Goal: Navigation & Orientation: Understand site structure

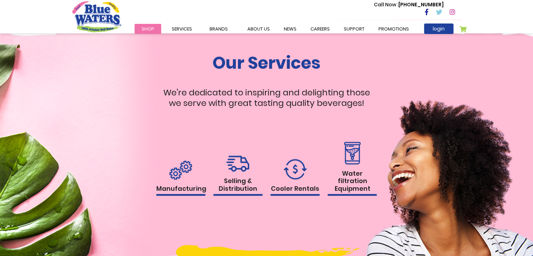
scroll to position [666, 0]
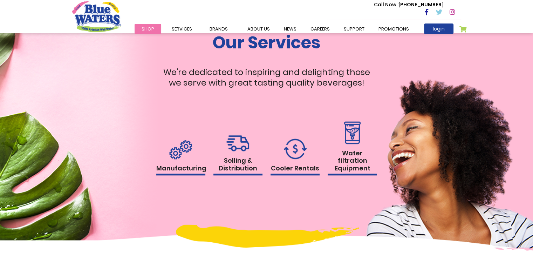
click at [294, 149] on img at bounding box center [295, 148] width 23 height 21
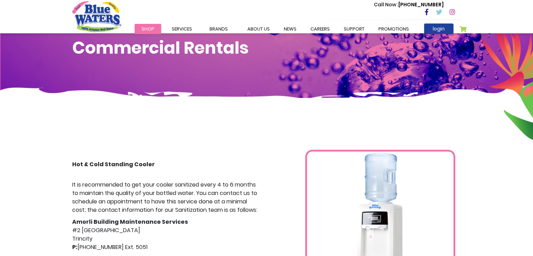
scroll to position [18, 0]
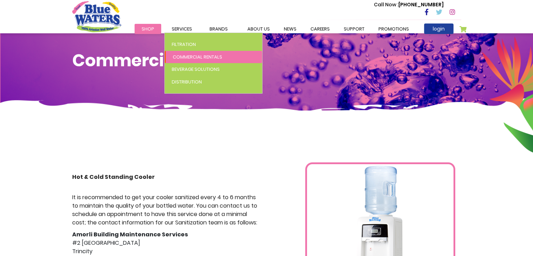
click at [184, 59] on span "Commercial Rentals" at bounding box center [197, 57] width 49 height 7
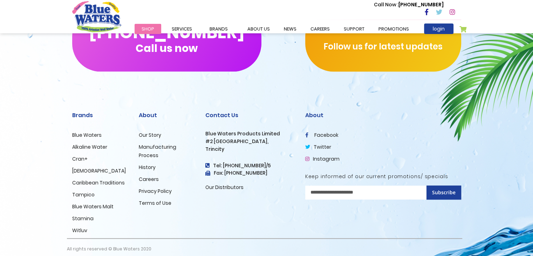
scroll to position [439, 0]
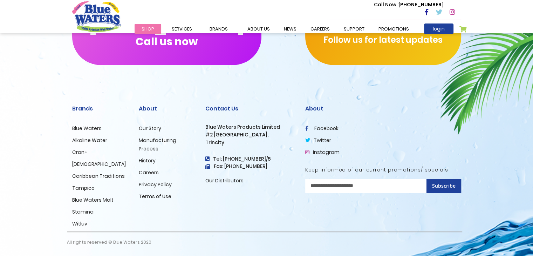
click at [217, 181] on link "Our Distributors" at bounding box center [224, 180] width 38 height 7
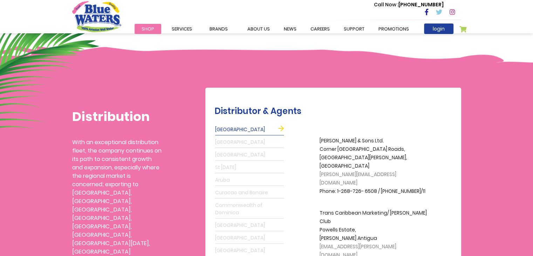
scroll to position [175, 0]
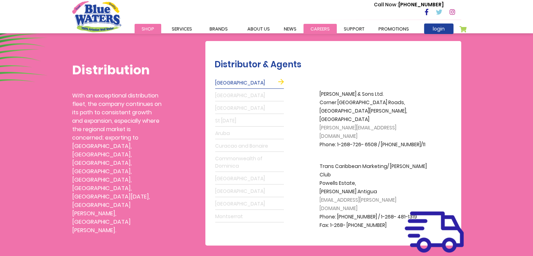
click at [317, 31] on link "careers" at bounding box center [319, 29] width 33 height 10
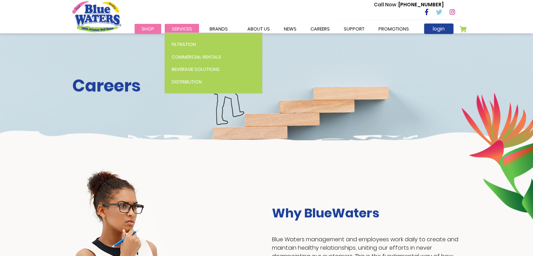
click at [181, 28] on span "Services" at bounding box center [182, 29] width 20 height 7
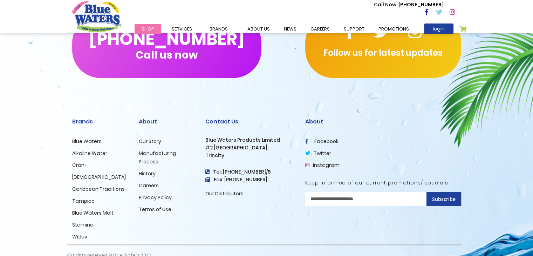
scroll to position [715, 0]
